Goal: Find contact information

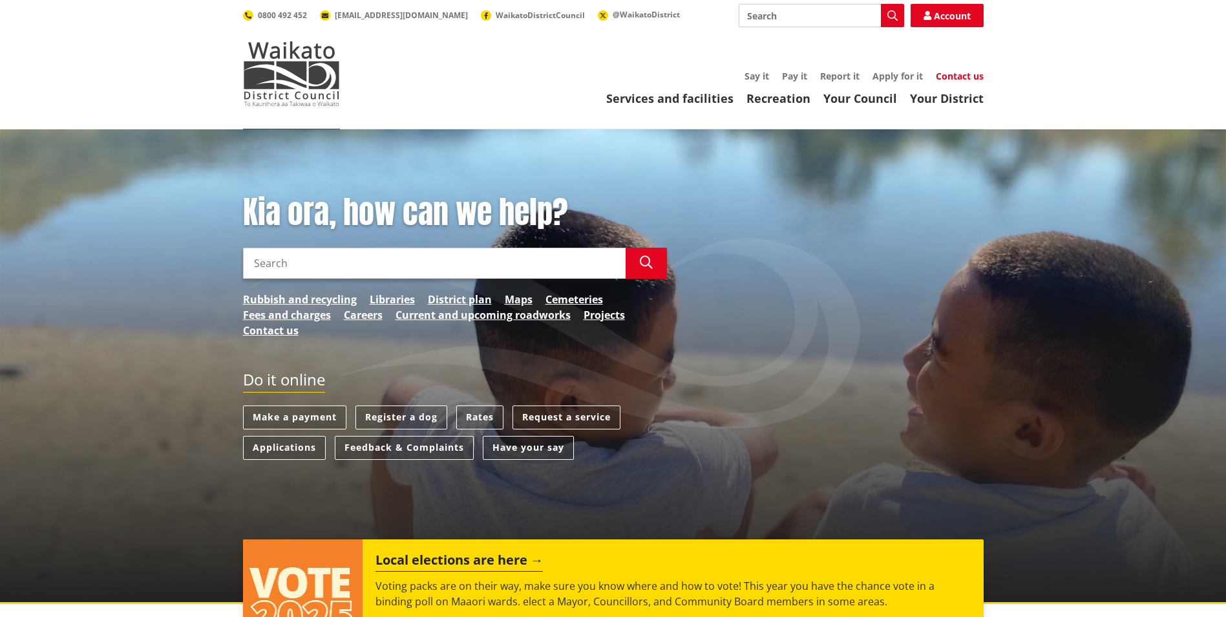
click at [963, 76] on link "Contact us" at bounding box center [960, 76] width 48 height 12
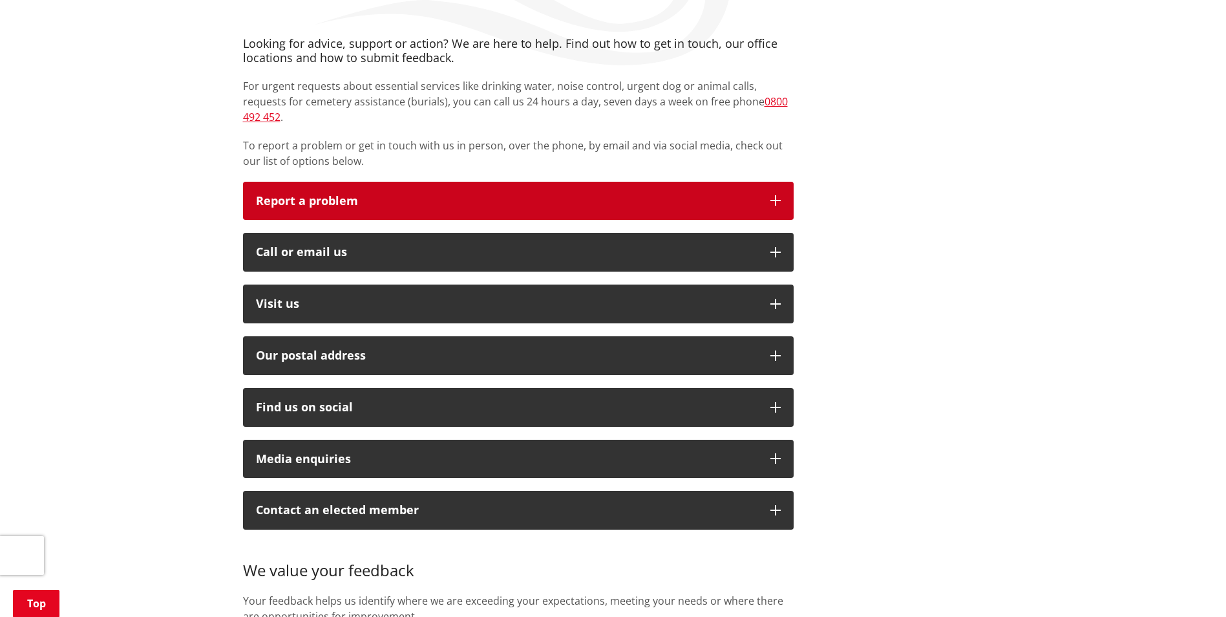
scroll to position [259, 0]
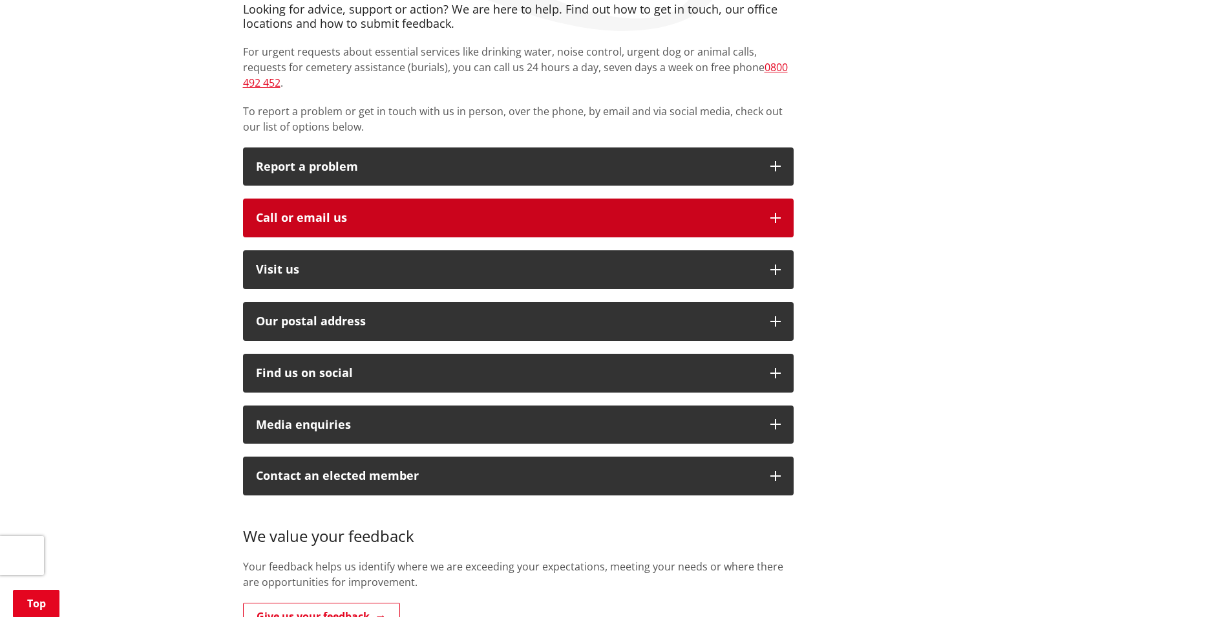
click at [754, 211] on div "Call or email us" at bounding box center [507, 217] width 502 height 13
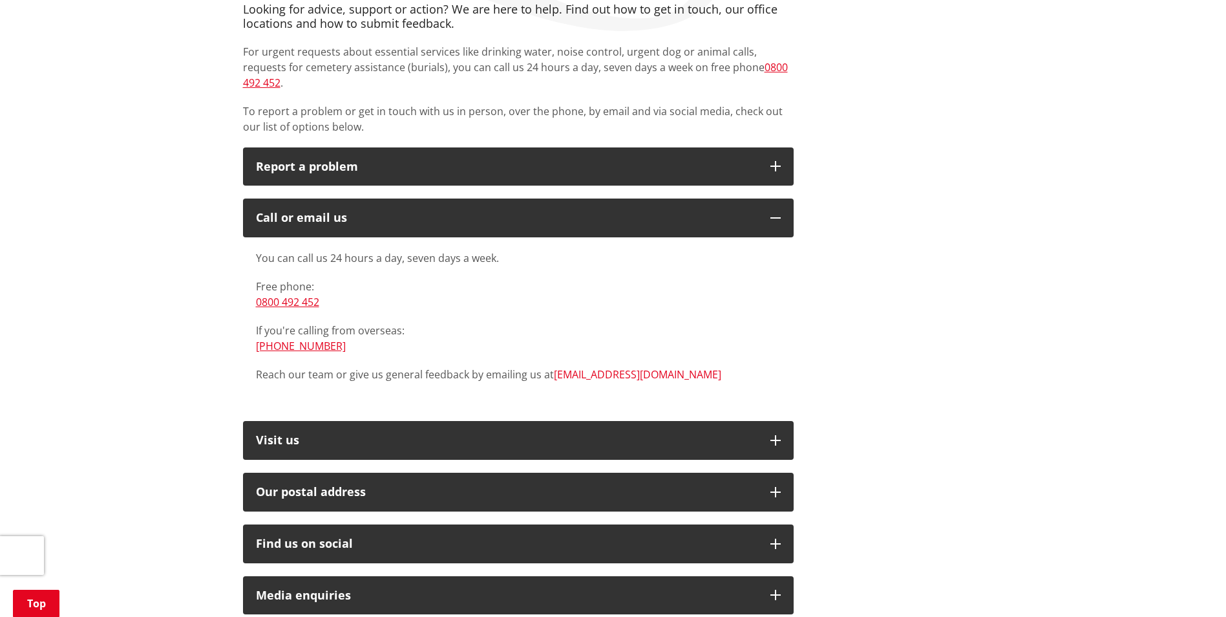
click at [597, 367] on link "[EMAIL_ADDRESS][DOMAIN_NAME]" at bounding box center [637, 374] width 167 height 14
click at [937, 306] on div "Looking for advice, support or action? We are here to help. Find out how to get…" at bounding box center [613, 409] width 760 height 812
drag, startPoint x: 661, startPoint y: 350, endPoint x: 552, endPoint y: 350, distance: 109.3
click at [552, 350] on div "You can call us 24 hours a day, seven days a week. Free phone: [PHONE_NUMBER] I…" at bounding box center [518, 316] width 525 height 132
drag, startPoint x: 552, startPoint y: 350, endPoint x: 566, endPoint y: 359, distance: 16.7
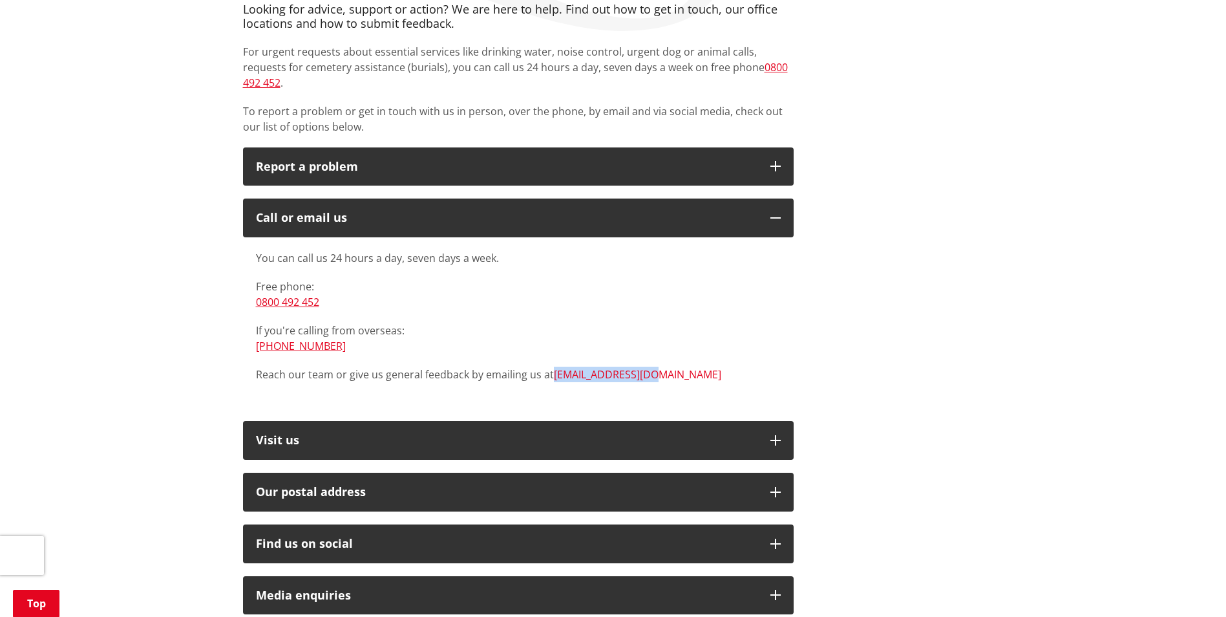
copy link "[EMAIL_ADDRESS][DOMAIN_NAME]"
